Goal: Download file/media

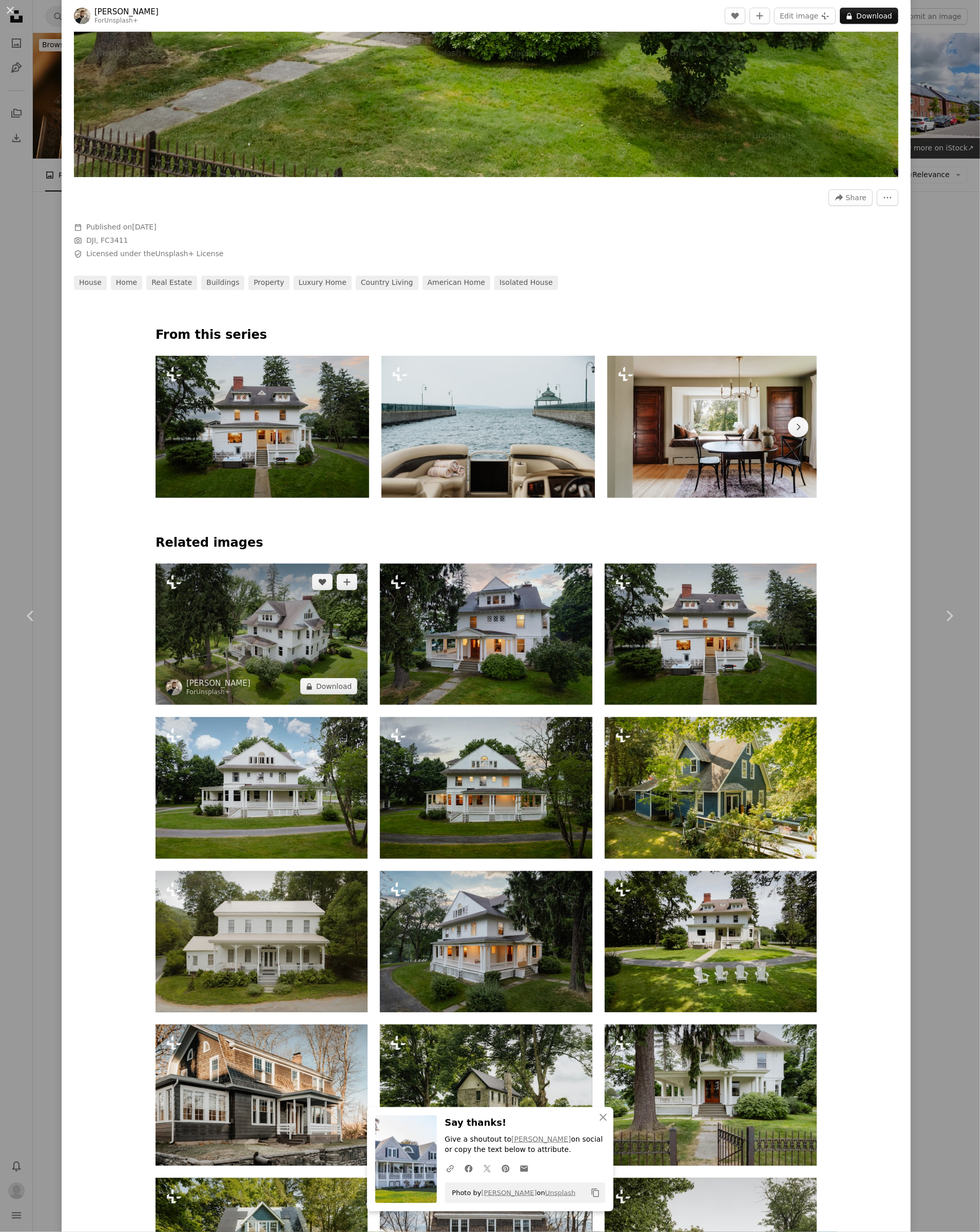
scroll to position [424, 0]
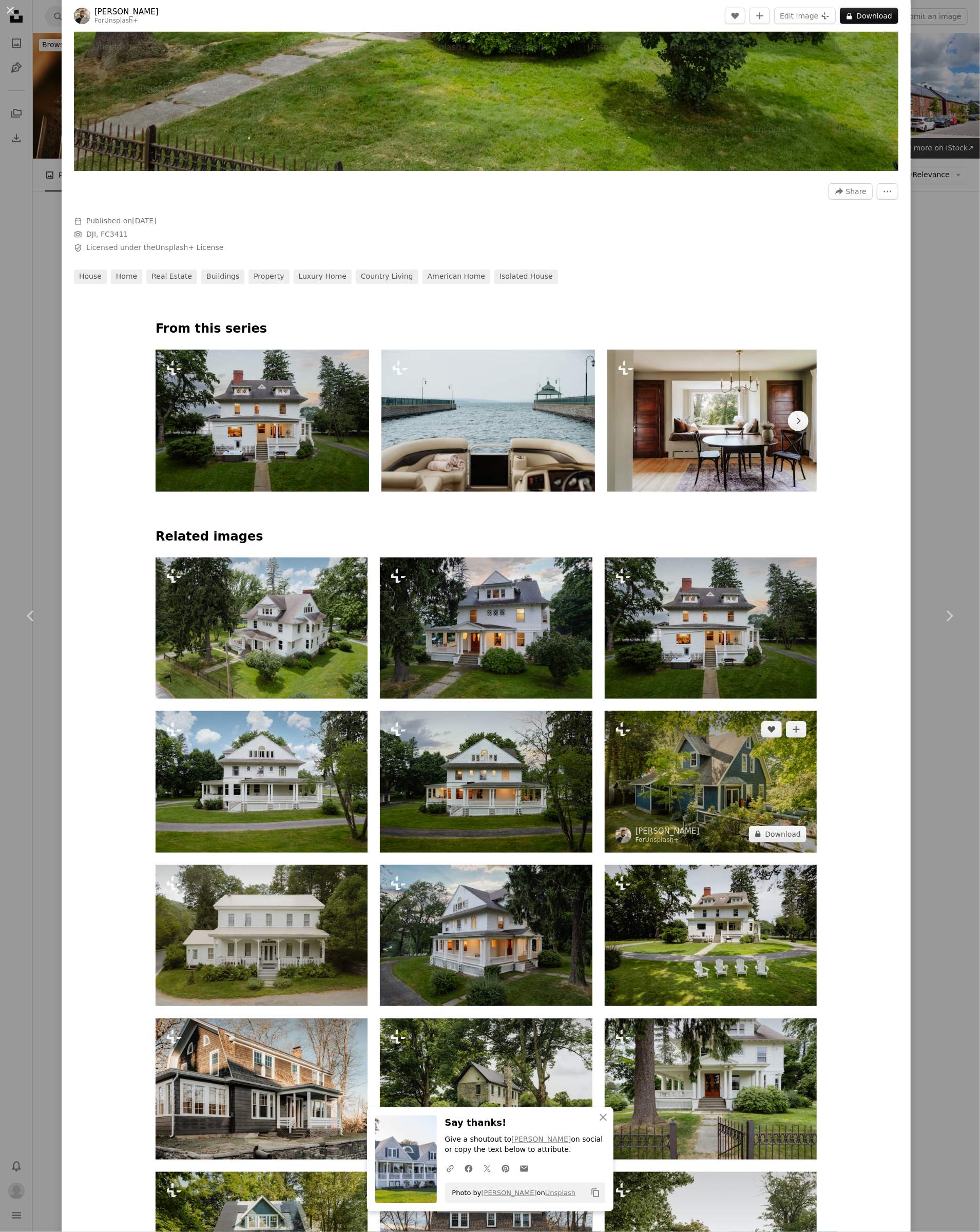
click at [713, 788] on img at bounding box center [710, 782] width 212 height 141
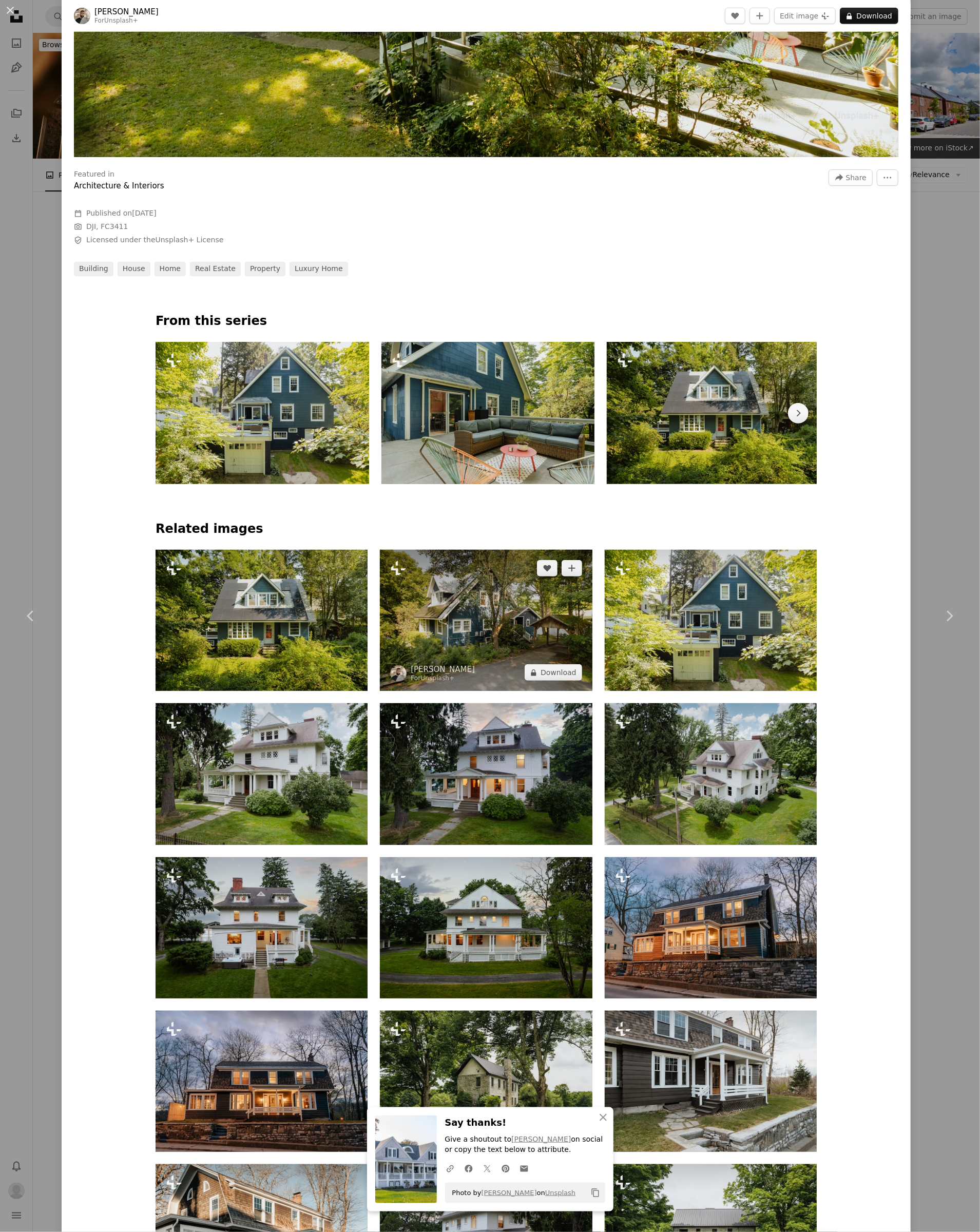
scroll to position [439, 0]
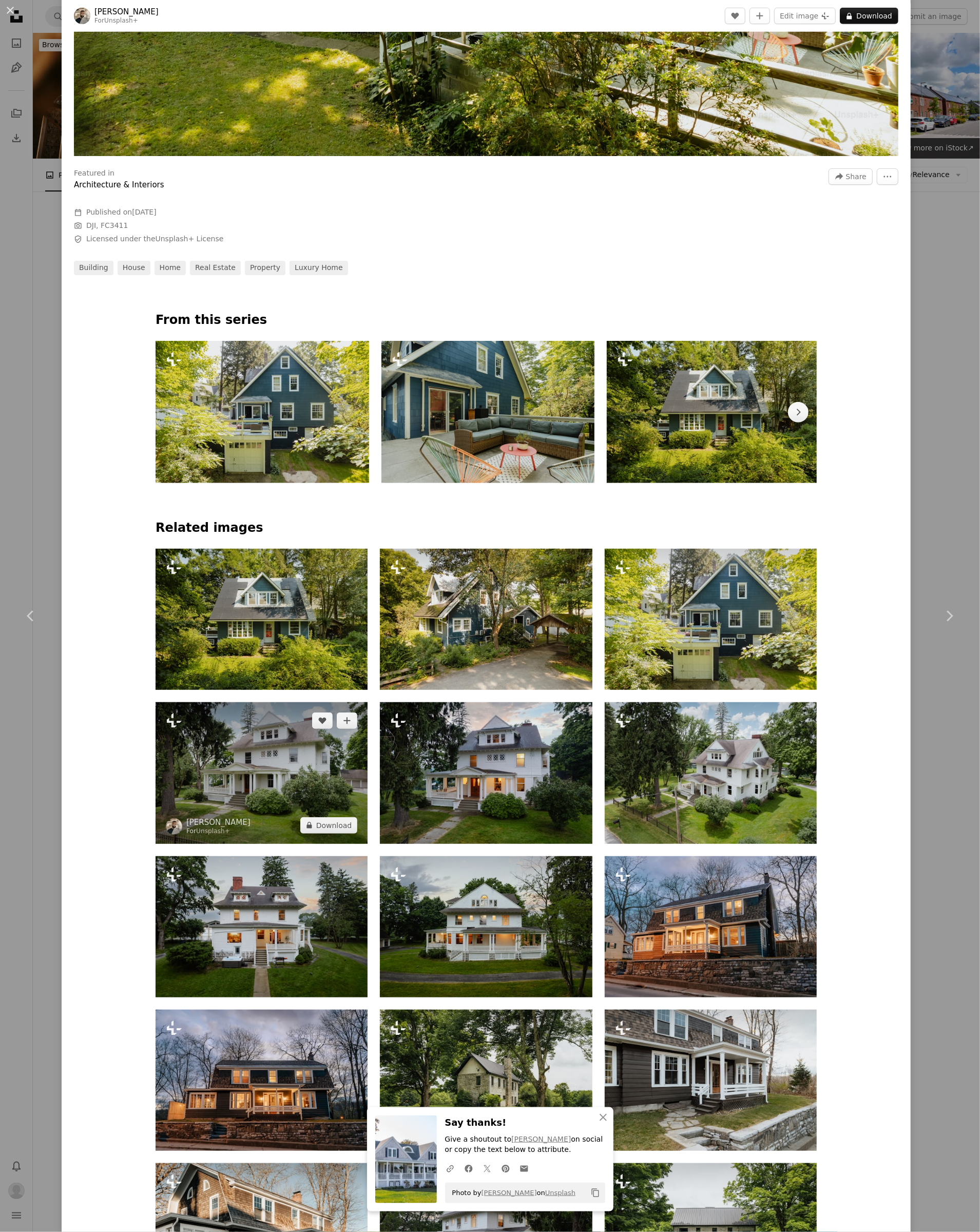
click at [232, 743] on img at bounding box center [261, 773] width 212 height 141
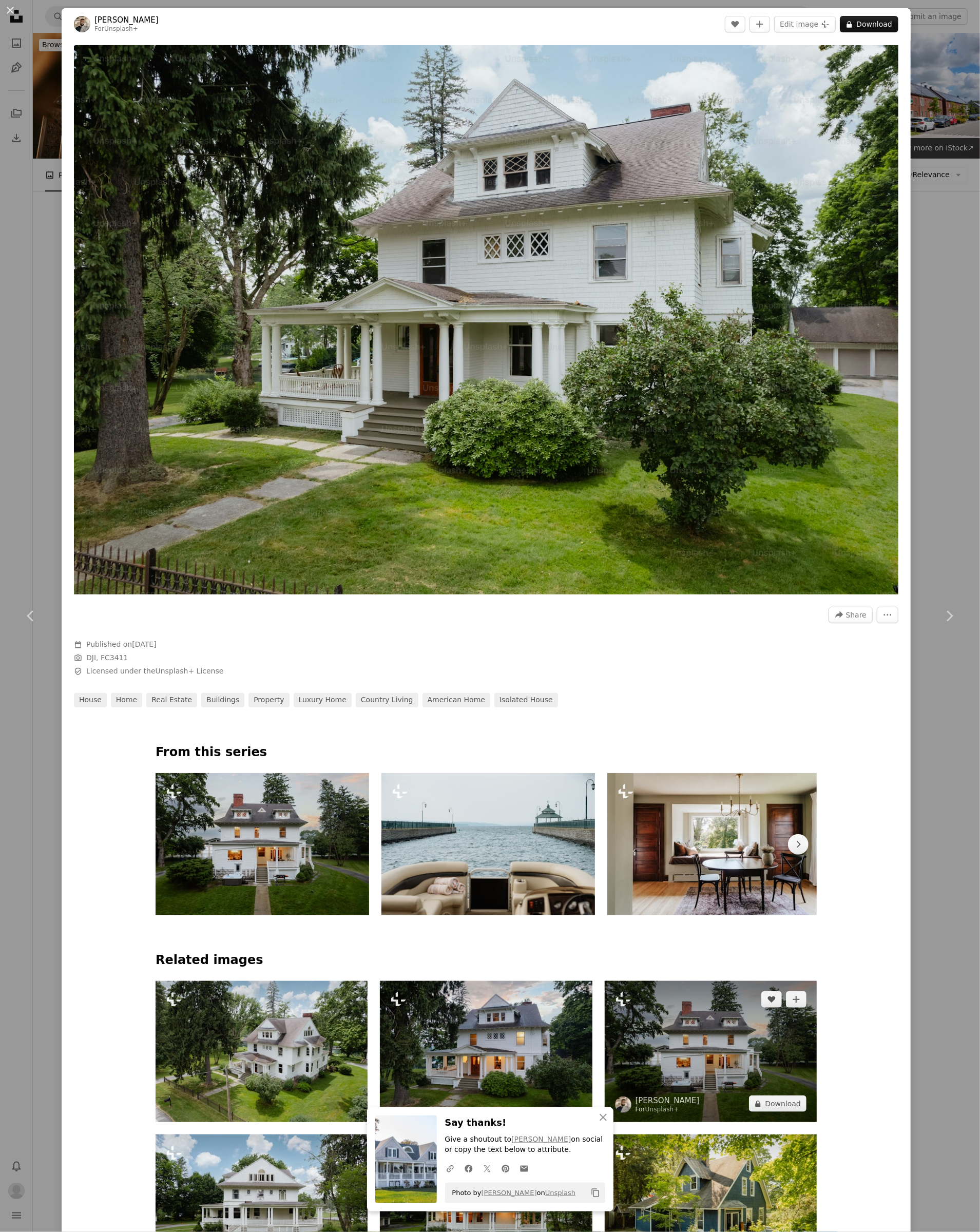
click at [697, 1035] on img at bounding box center [710, 1051] width 212 height 141
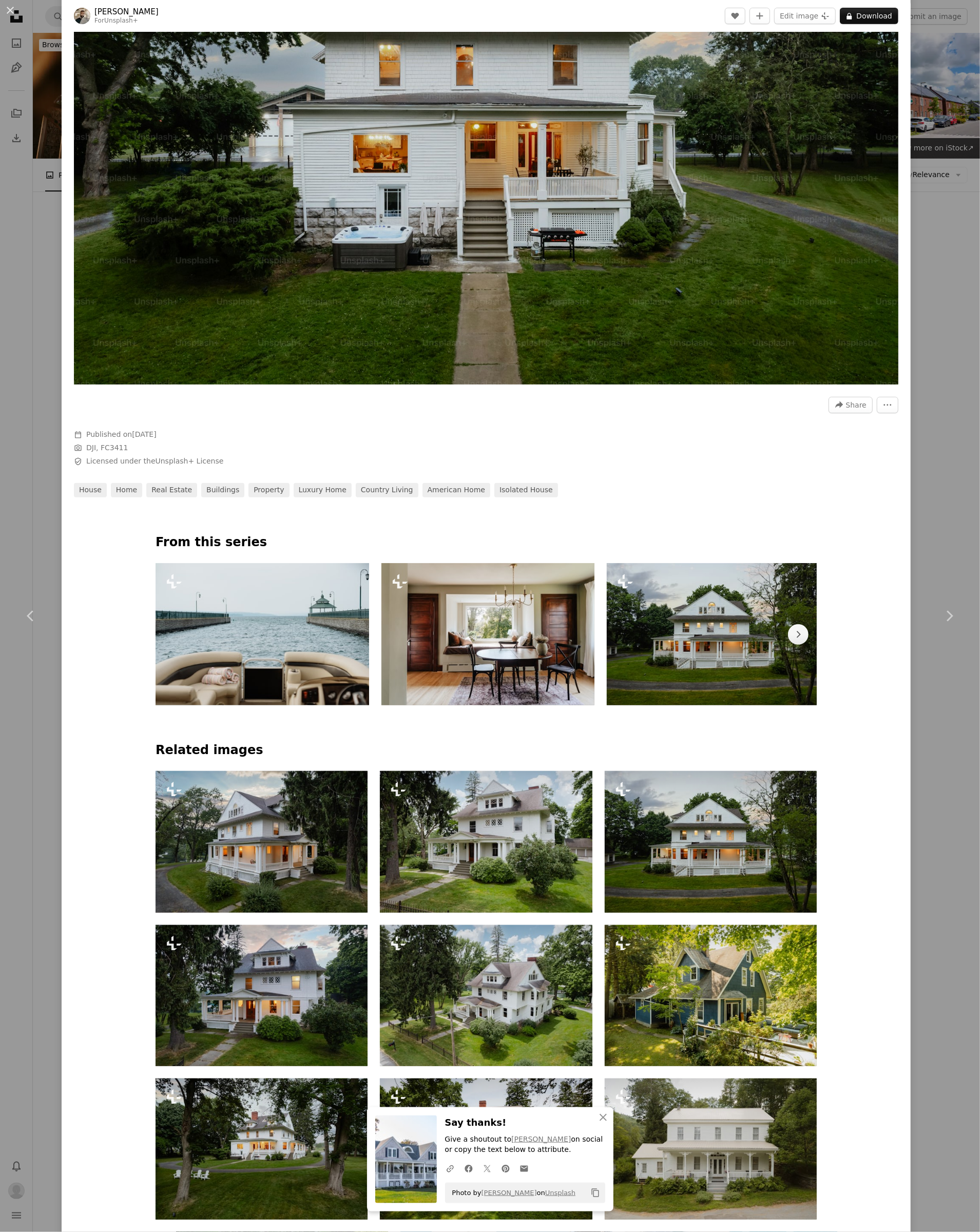
scroll to position [254, 0]
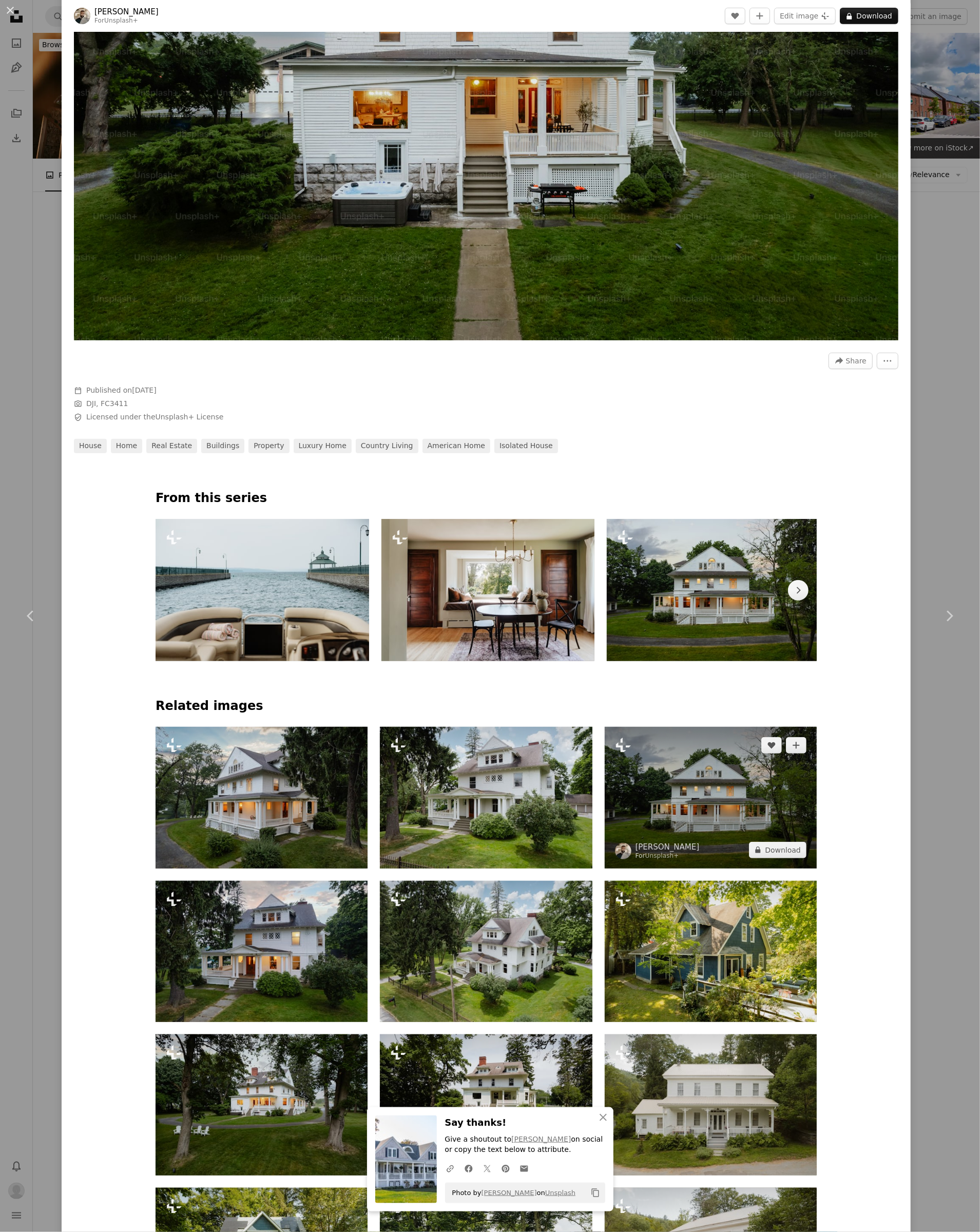
click at [705, 807] on img at bounding box center [710, 797] width 212 height 141
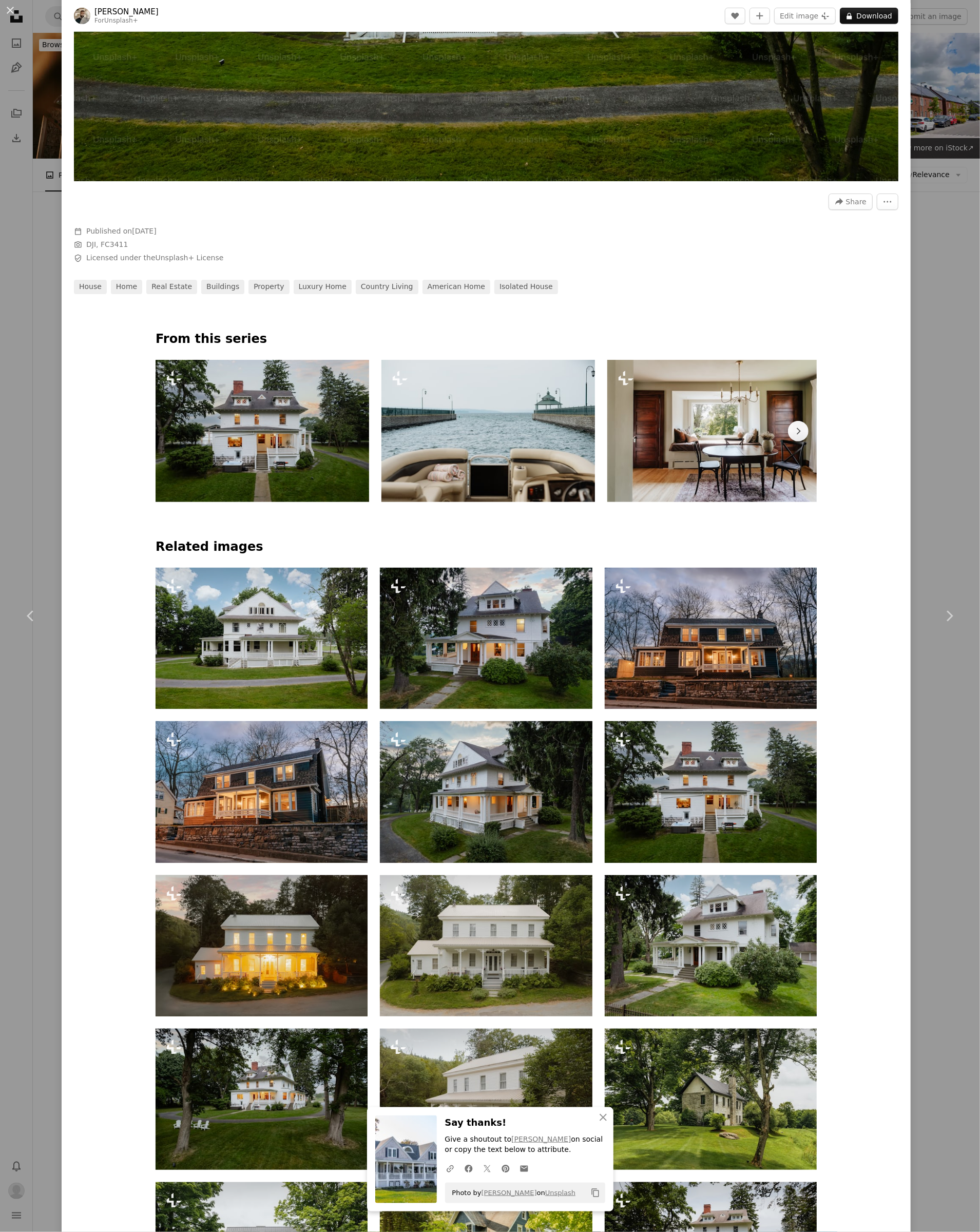
scroll to position [414, 0]
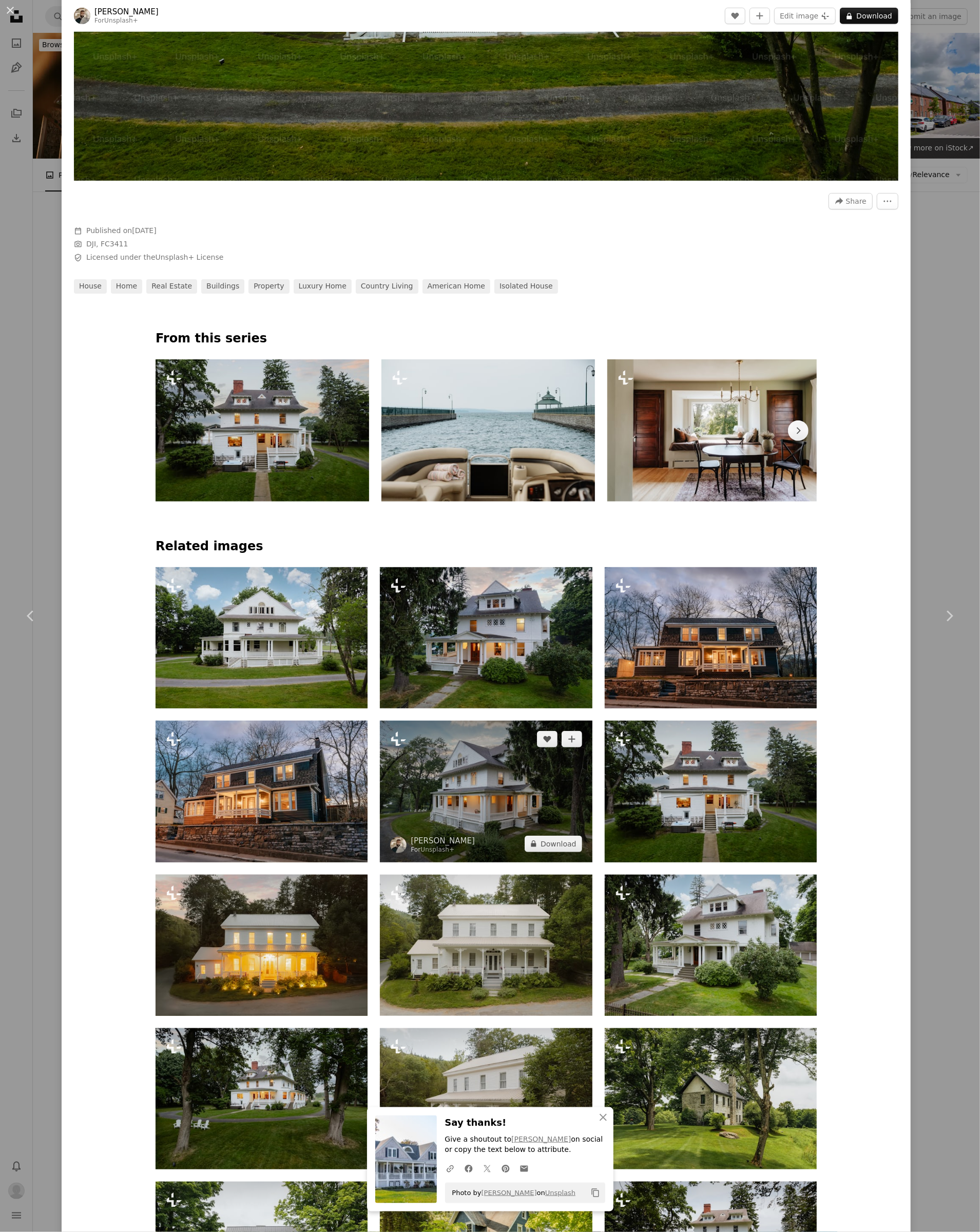
click at [471, 762] on img at bounding box center [486, 791] width 212 height 141
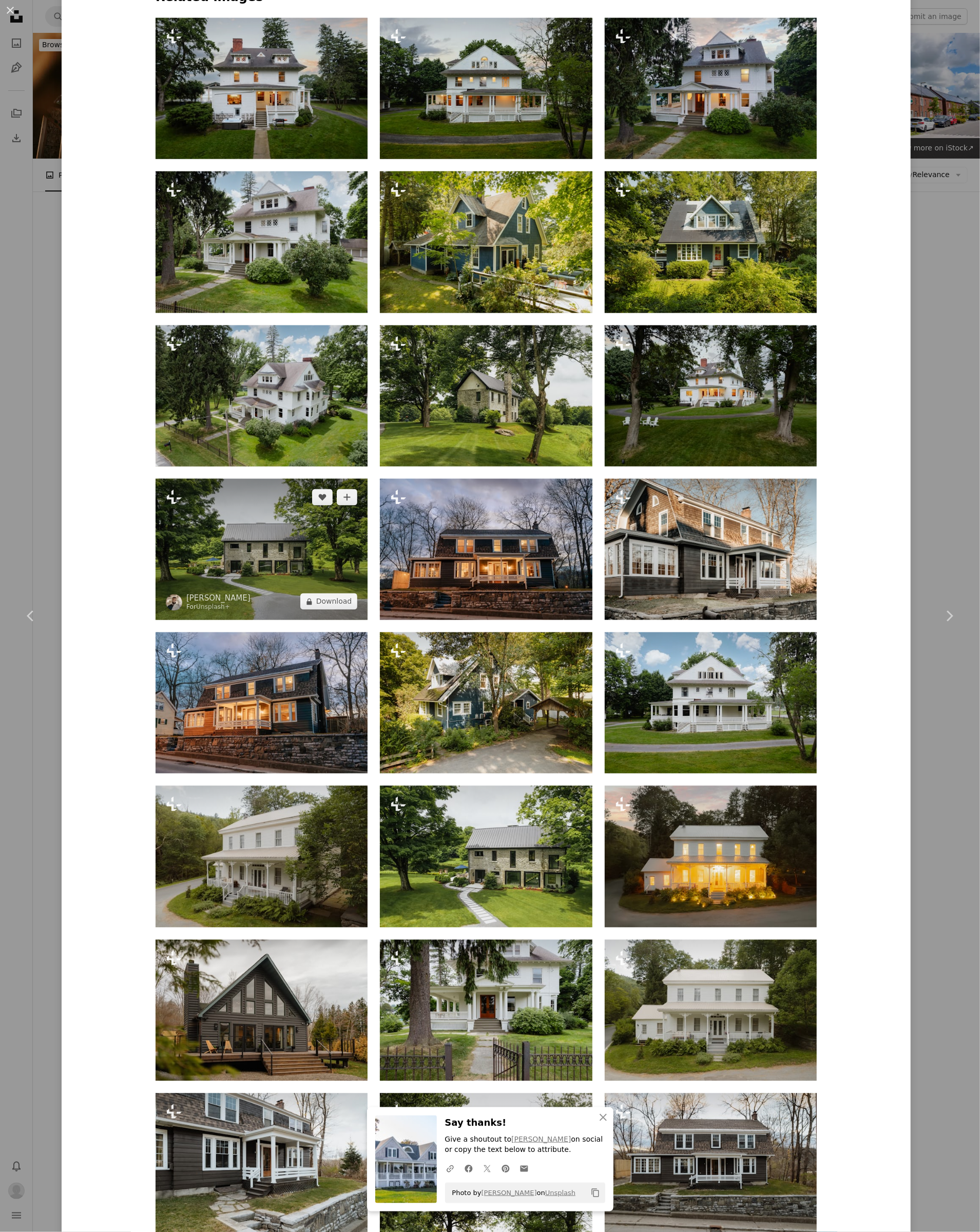
scroll to position [966, 0]
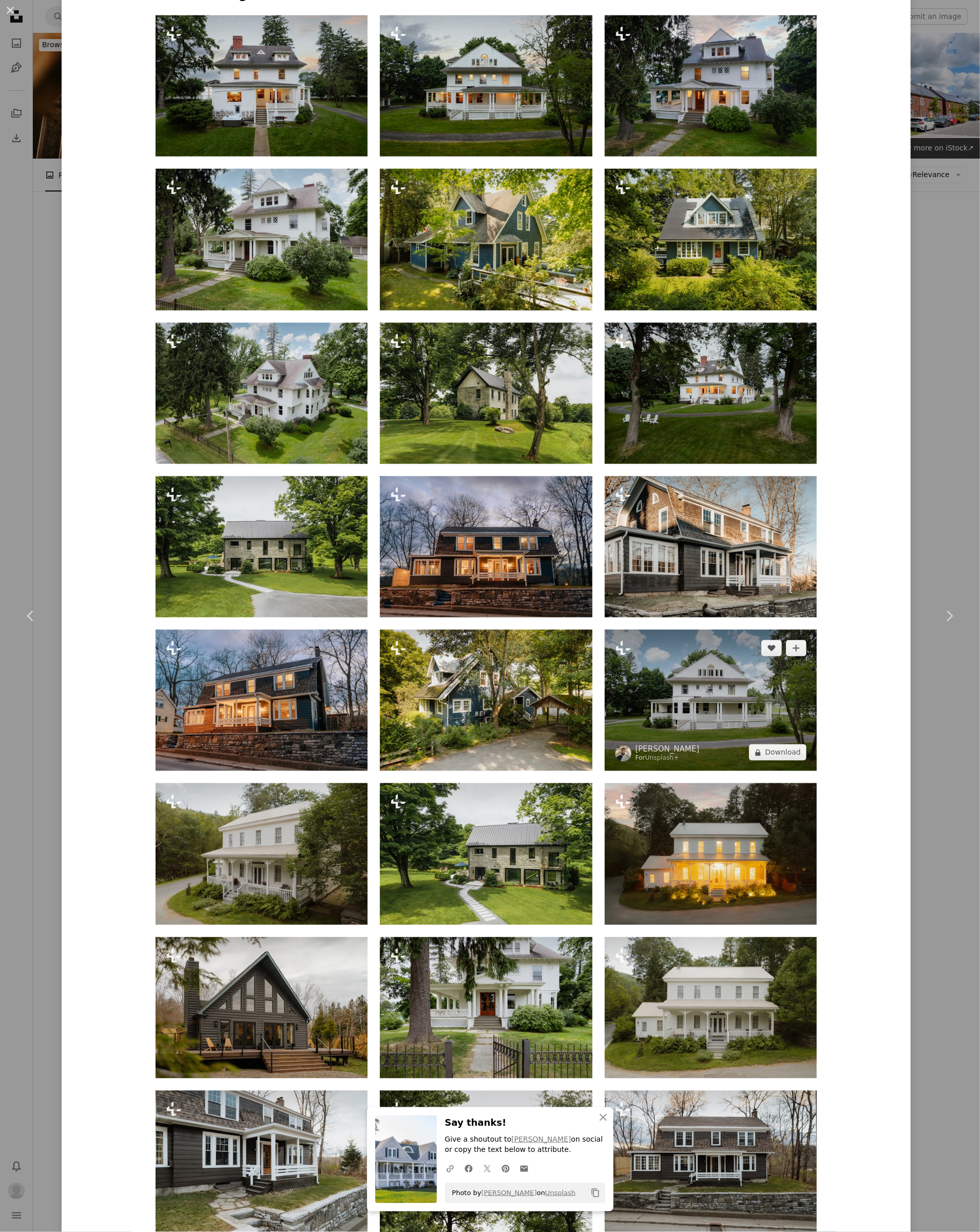
click at [672, 688] on img at bounding box center [710, 700] width 212 height 141
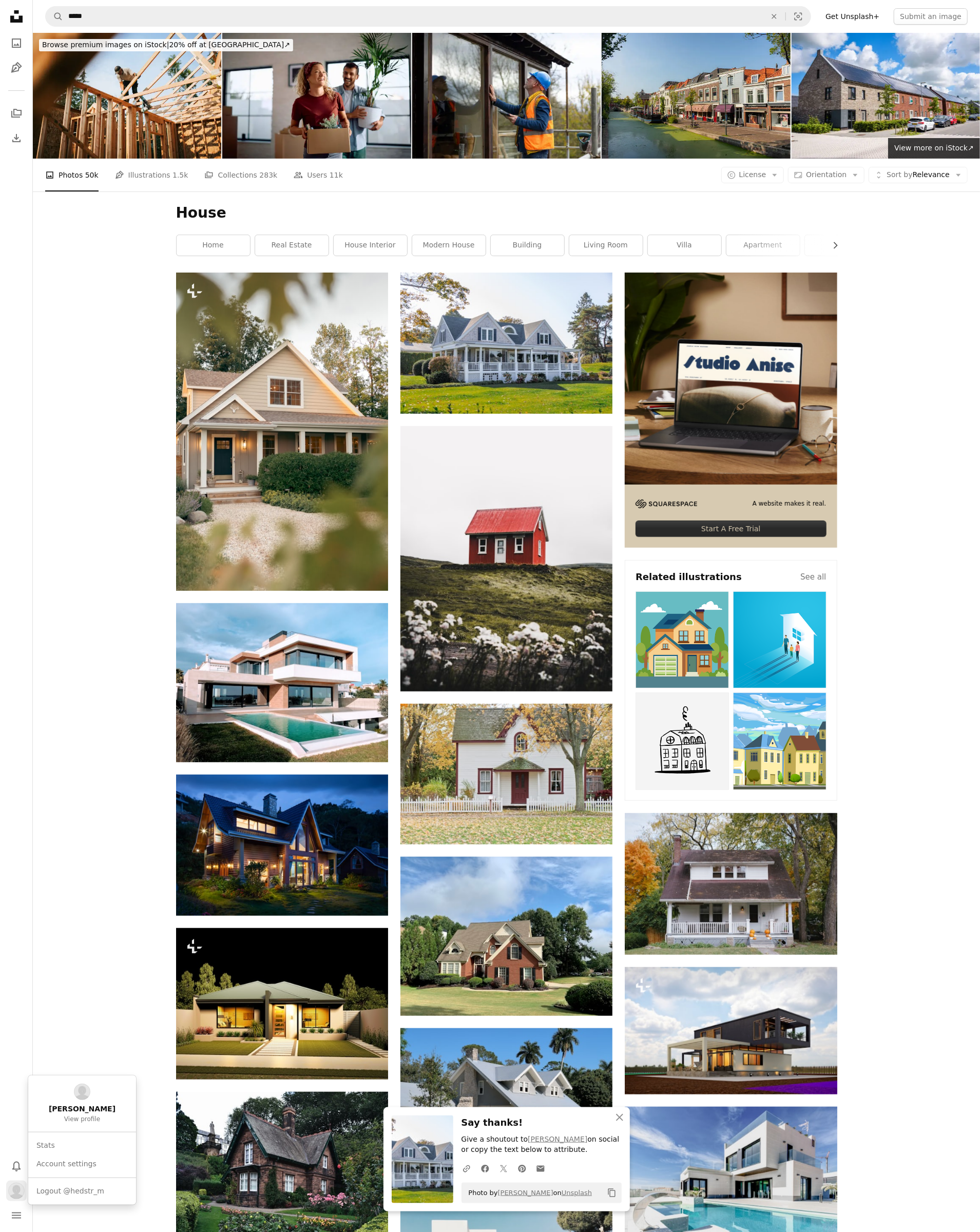
click at [17, 1187] on img "Profile" at bounding box center [17, 1191] width 17 height 17
click at [76, 1188] on span "Logout @hedstr_m" at bounding box center [70, 1191] width 68 height 10
